Goal: Task Accomplishment & Management: Manage account settings

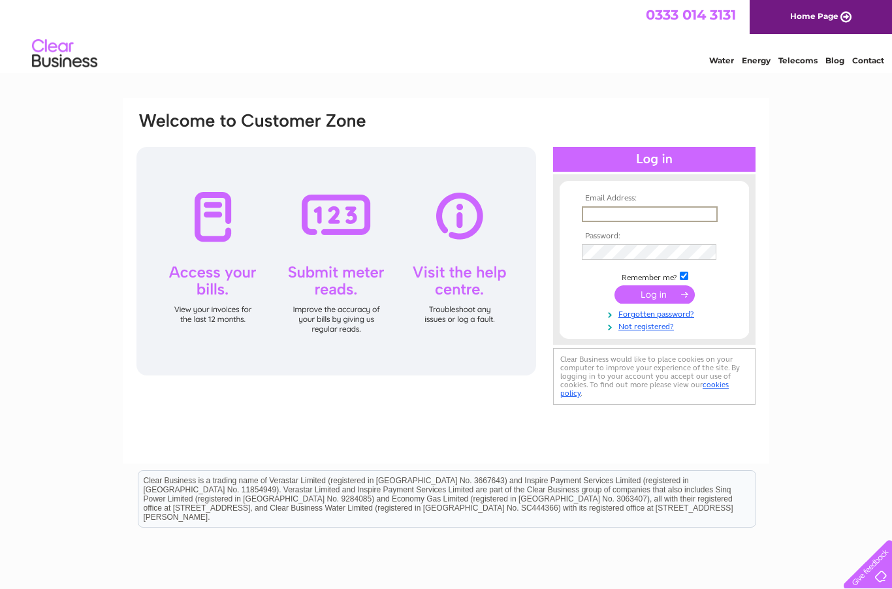
type input "yewbarrowview@yahoo.co.uk"
click at [654, 295] on input "submit" at bounding box center [655, 294] width 80 height 18
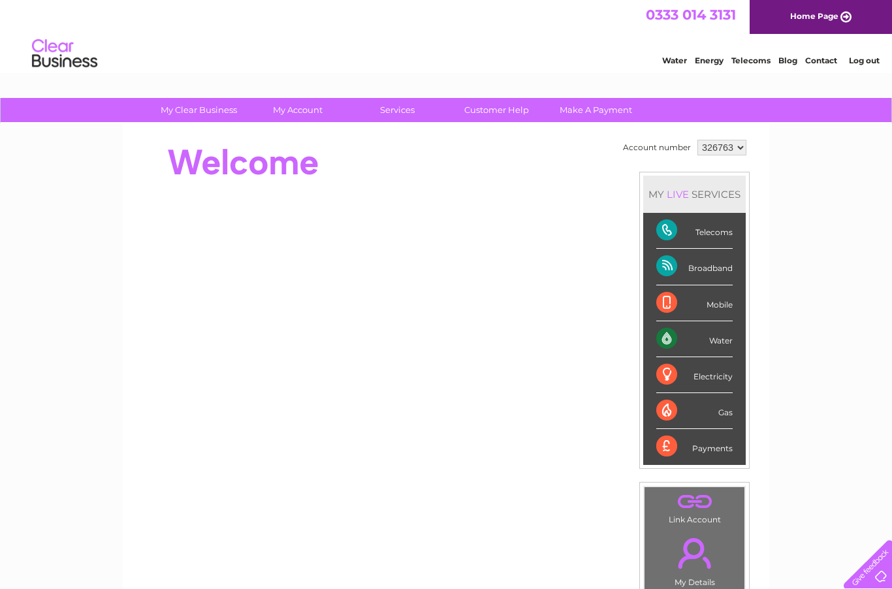
click at [716, 233] on div "Telecoms" at bounding box center [694, 231] width 76 height 36
click at [826, 16] on link "Home Page" at bounding box center [821, 17] width 142 height 34
click at [733, 271] on div "Broadband" at bounding box center [694, 267] width 76 height 36
click at [715, 234] on div "Telecoms" at bounding box center [694, 231] width 76 height 36
click at [672, 227] on div "Telecoms" at bounding box center [694, 231] width 76 height 36
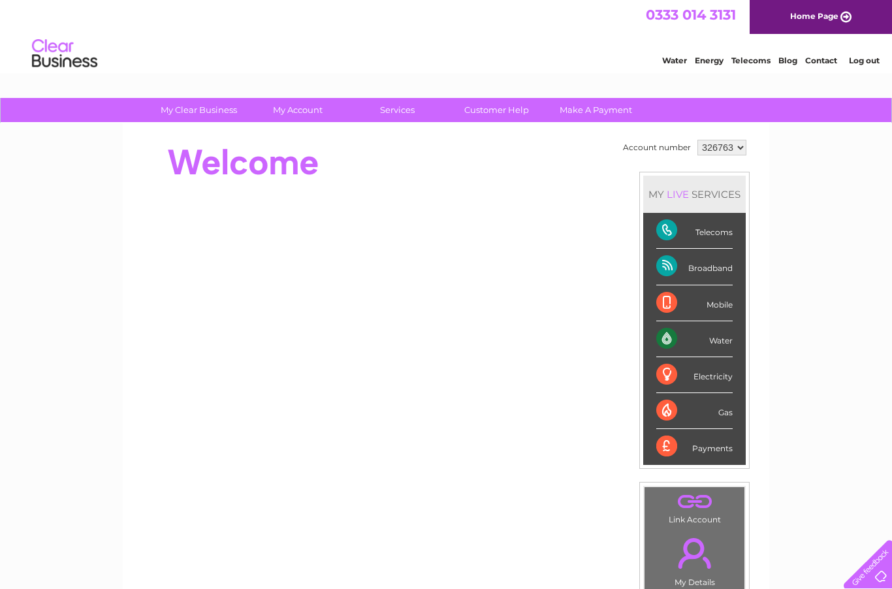
click at [721, 230] on div "Telecoms" at bounding box center [694, 231] width 76 height 36
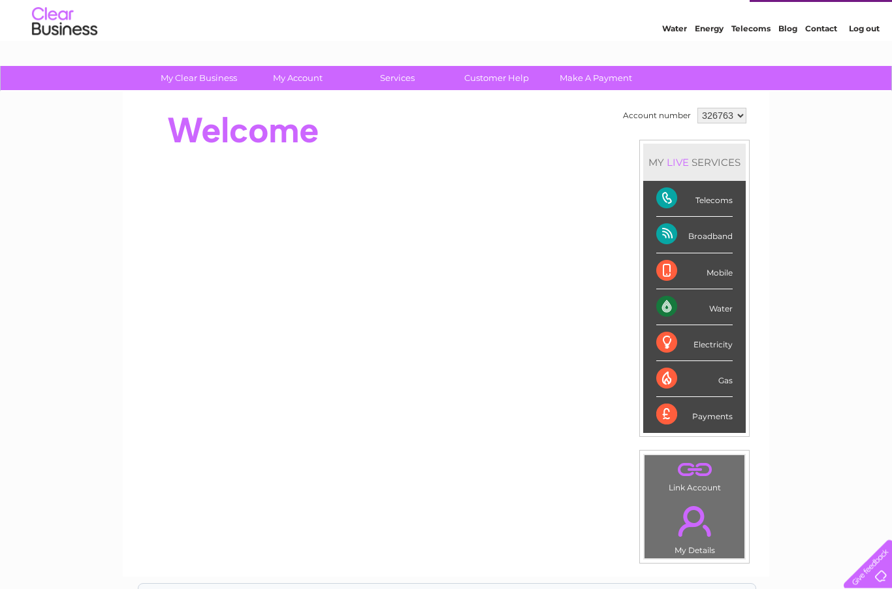
scroll to position [32, 0]
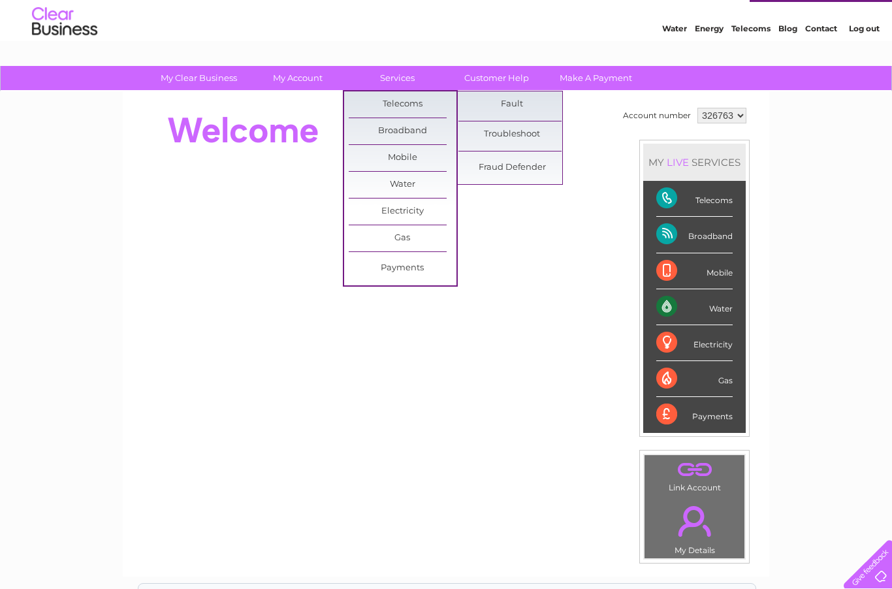
click at [611, 138] on div "Account number 326763 MY LIVE SERVICES Telecoms Broadband Mobile Water Electric…" at bounding box center [446, 295] width 622 height 381
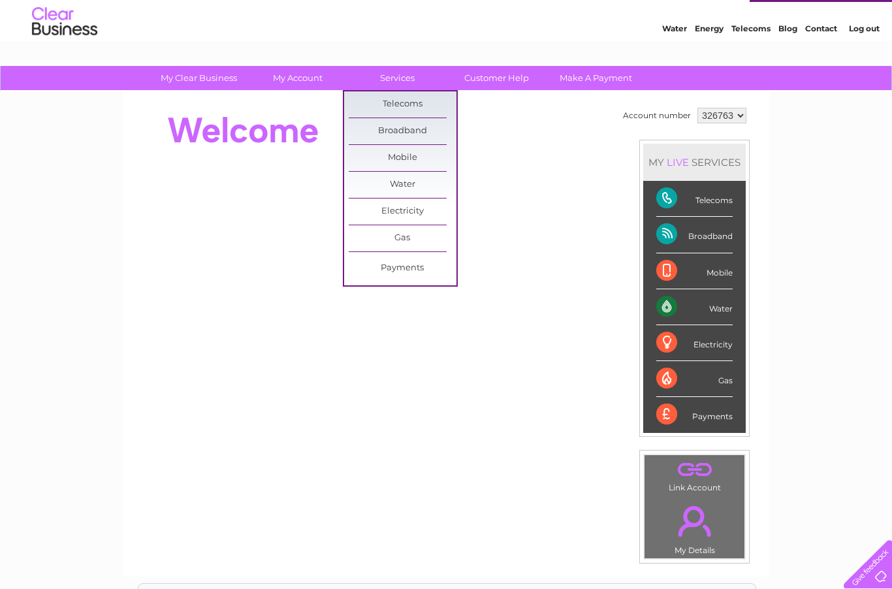
click at [415, 267] on link "Payments" at bounding box center [403, 268] width 108 height 26
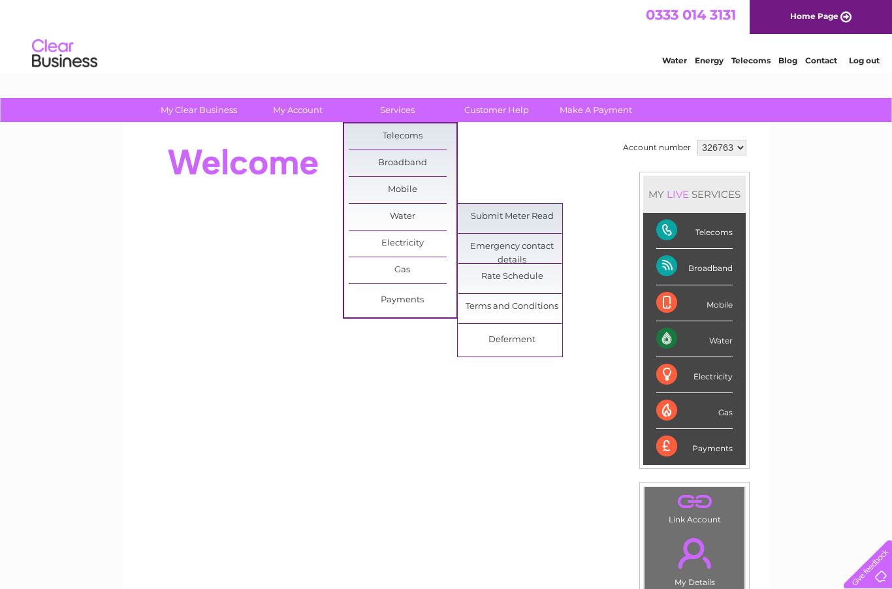
click at [849, 218] on div "My Clear Business Login Details My Details My Preferences Link Account My Accou…" at bounding box center [446, 465] width 892 height 734
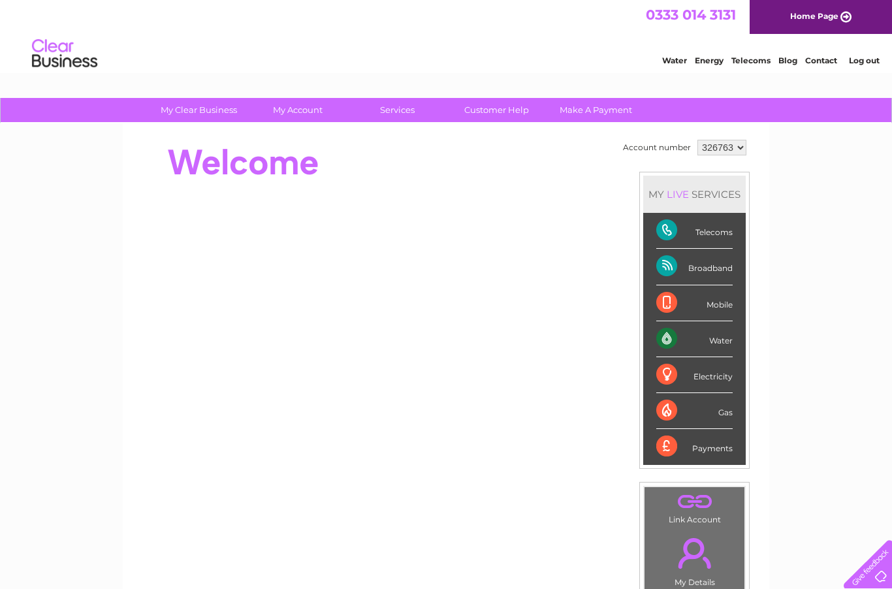
click at [377, 180] on div at bounding box center [373, 163] width 476 height 52
click at [730, 337] on div "Water" at bounding box center [694, 339] width 76 height 36
click at [726, 340] on div "Water" at bounding box center [694, 339] width 76 height 36
click at [669, 59] on link "Water" at bounding box center [674, 61] width 25 height 10
click at [737, 150] on select "326763" at bounding box center [722, 148] width 49 height 16
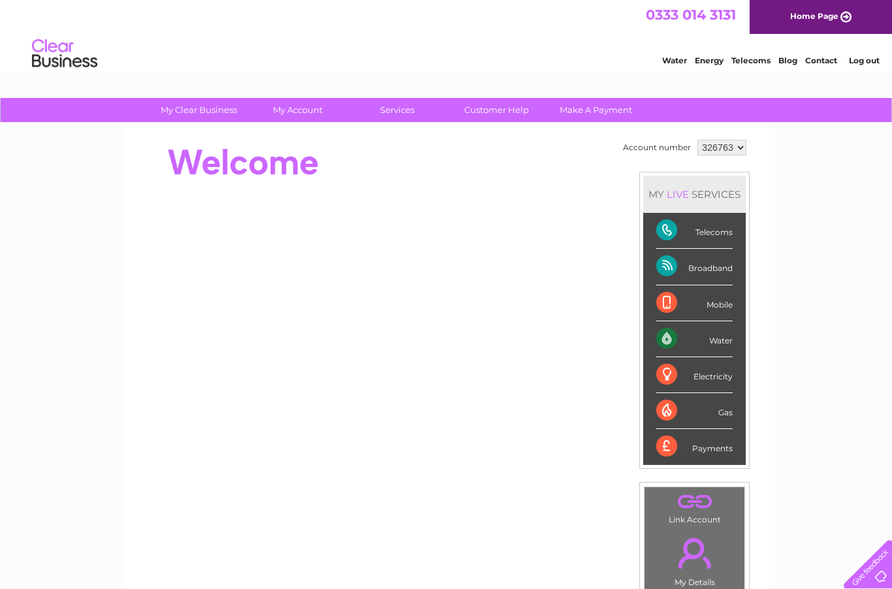
click at [683, 231] on div "Telecoms" at bounding box center [694, 231] width 76 height 36
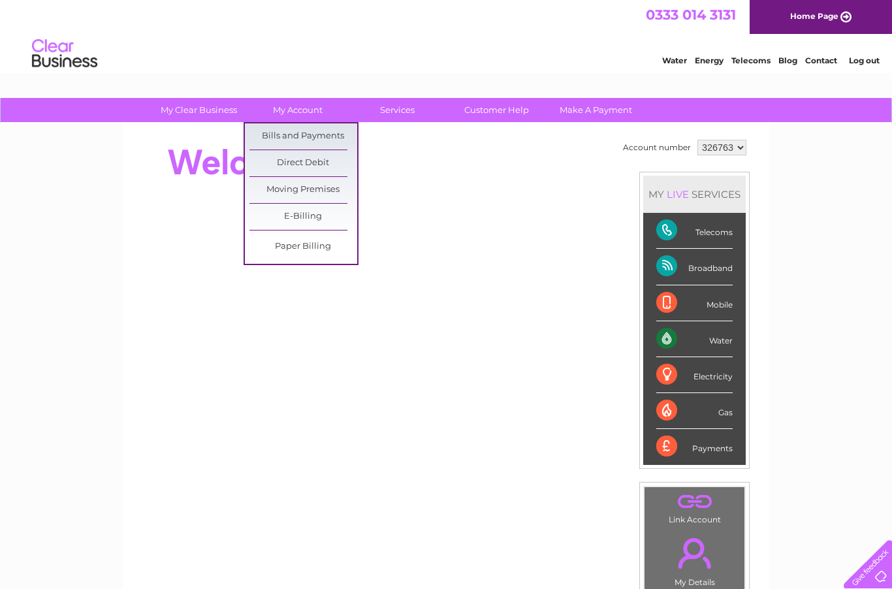
click at [335, 134] on link "Bills and Payments" at bounding box center [304, 136] width 108 height 26
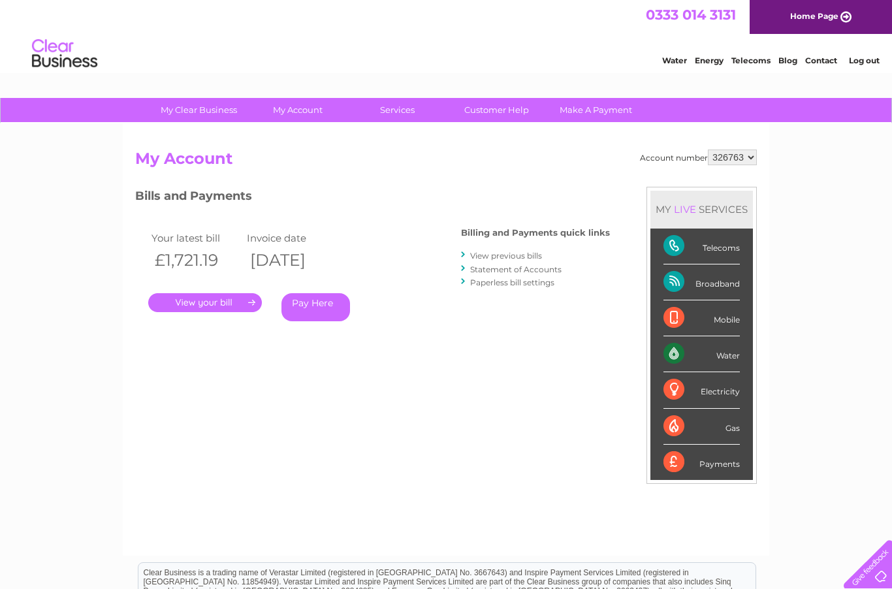
click at [219, 302] on link "." at bounding box center [205, 302] width 114 height 19
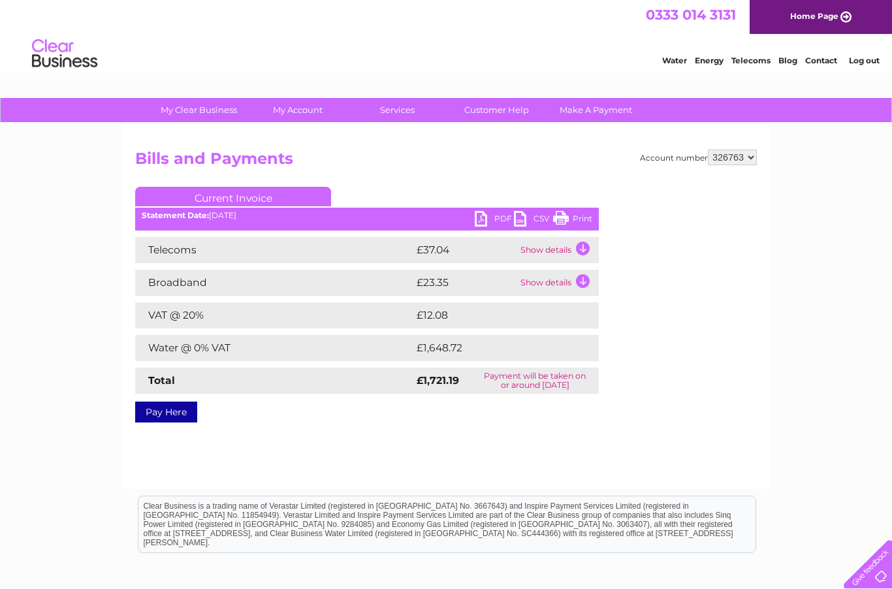
click at [566, 219] on link "Print" at bounding box center [572, 220] width 39 height 19
click at [485, 216] on link "PDF" at bounding box center [494, 220] width 39 height 19
